Goal: Task Accomplishment & Management: Use online tool/utility

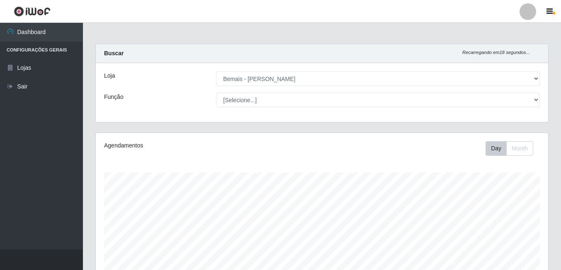
select select "230"
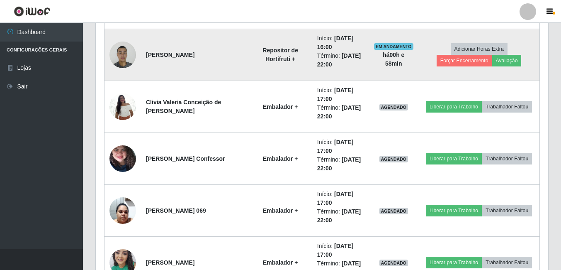
scroll to position [424, 0]
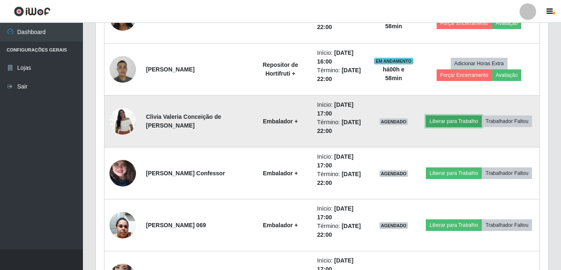
click at [458, 125] on button "Liberar para Trabalho" at bounding box center [454, 121] width 56 height 12
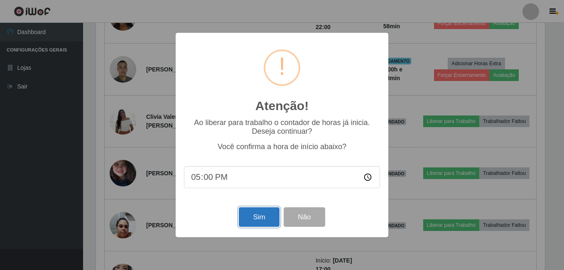
click at [265, 220] on button "Sim" at bounding box center [259, 217] width 40 height 20
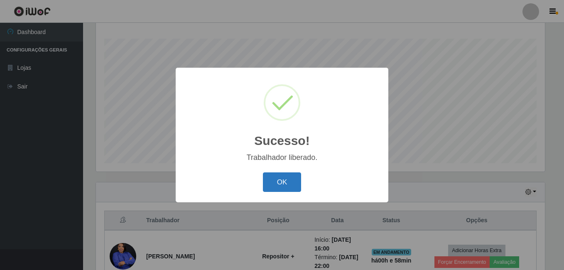
click at [283, 178] on button "OK" at bounding box center [282, 182] width 39 height 20
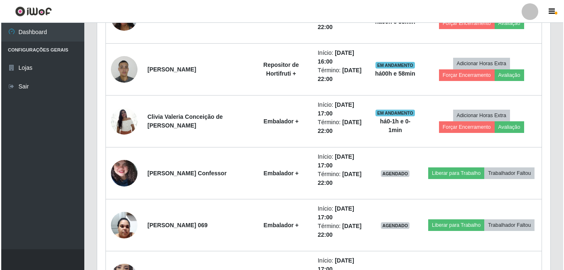
scroll to position [466, 0]
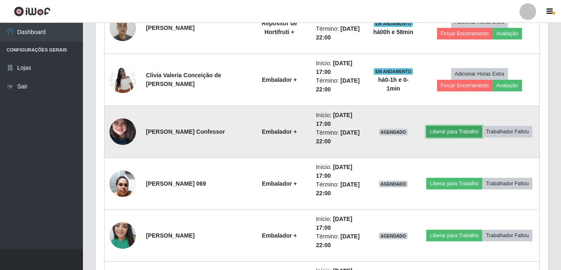
click at [441, 130] on button "Liberar para Trabalho" at bounding box center [455, 132] width 56 height 12
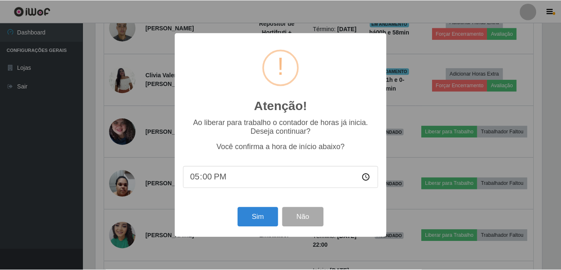
scroll to position [172, 449]
click at [264, 219] on button "Sim" at bounding box center [259, 217] width 40 height 20
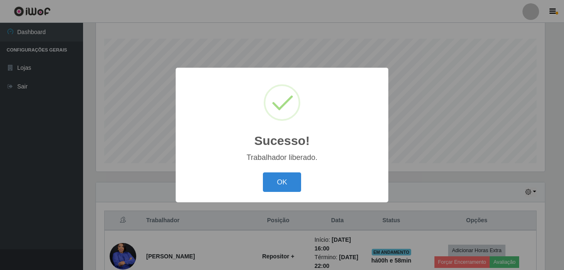
click at [285, 171] on div "OK Cancel" at bounding box center [282, 182] width 196 height 24
click at [287, 184] on button "OK" at bounding box center [282, 182] width 39 height 20
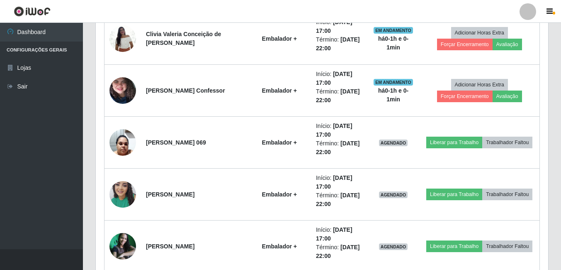
scroll to position [507, 0]
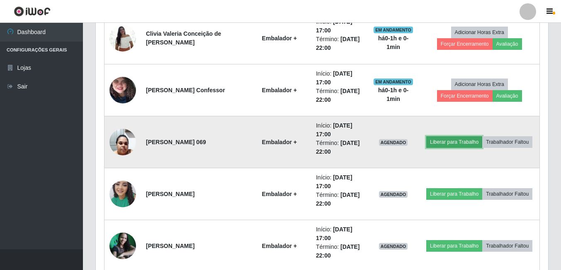
click at [457, 143] on button "Liberar para Trabalho" at bounding box center [455, 142] width 56 height 12
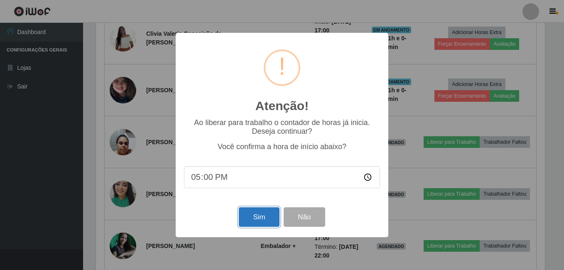
click at [249, 222] on button "Sim" at bounding box center [259, 217] width 40 height 20
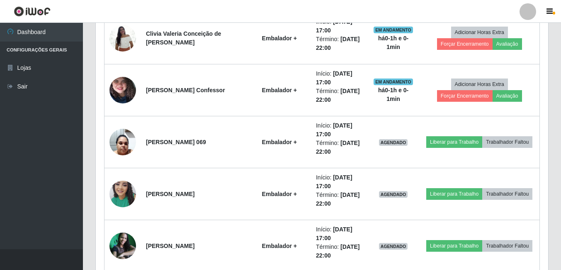
scroll to position [0, 0]
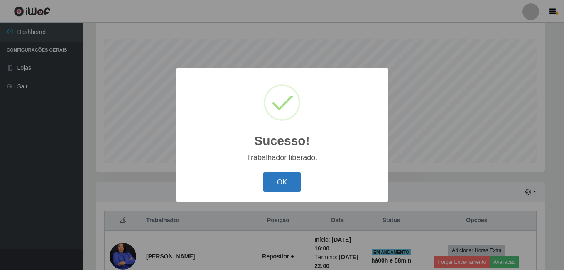
click at [278, 181] on button "OK" at bounding box center [282, 182] width 39 height 20
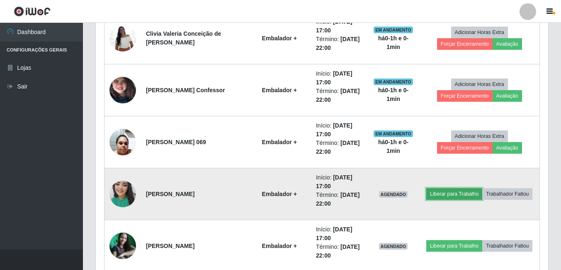
click at [439, 190] on button "Liberar para Trabalho" at bounding box center [455, 194] width 56 height 12
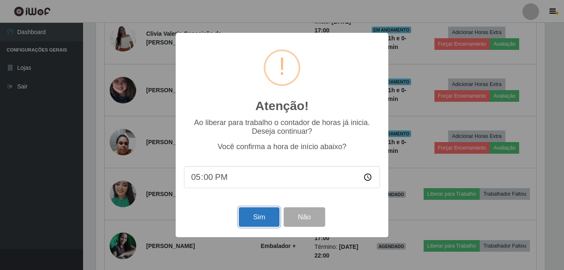
click at [267, 221] on button "Sim" at bounding box center [259, 217] width 40 height 20
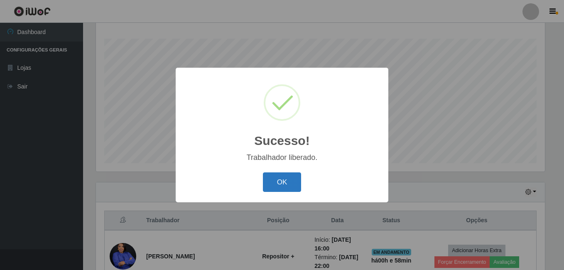
click at [283, 180] on button "OK" at bounding box center [282, 182] width 39 height 20
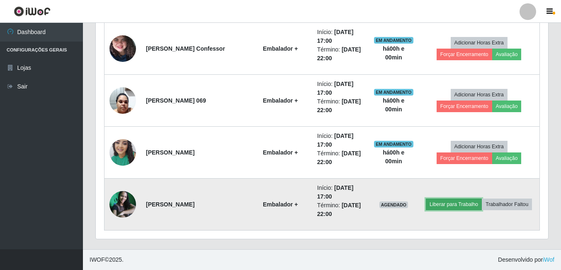
click at [443, 200] on button "Liberar para Trabalho" at bounding box center [454, 204] width 56 height 12
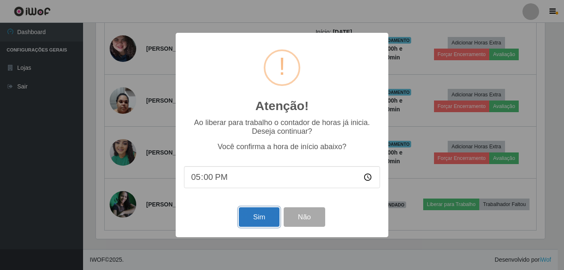
click at [256, 219] on button "Sim" at bounding box center [259, 217] width 40 height 20
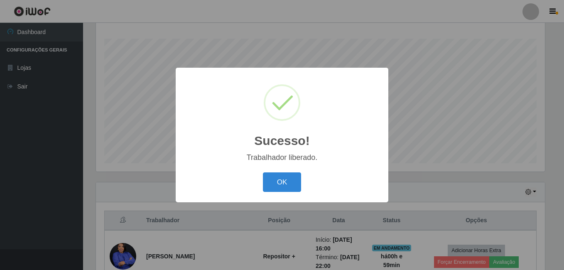
click at [261, 181] on div "OK Cancel" at bounding box center [282, 182] width 196 height 24
click at [268, 181] on button "OK" at bounding box center [282, 182] width 39 height 20
